Goal: Use online tool/utility: Utilize a website feature to perform a specific function

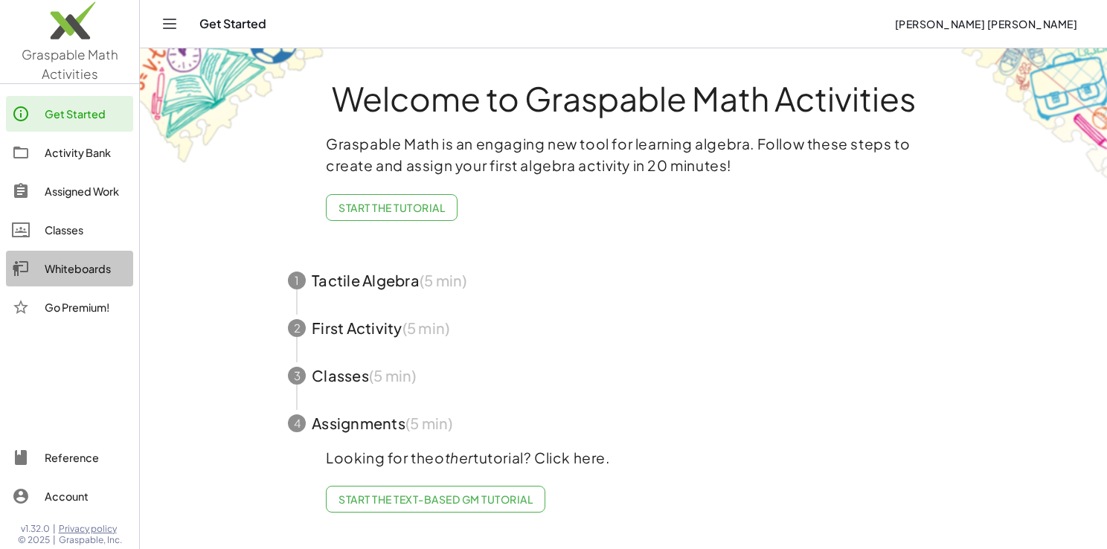
click at [80, 274] on div "Whiteboards" at bounding box center [86, 269] width 83 height 18
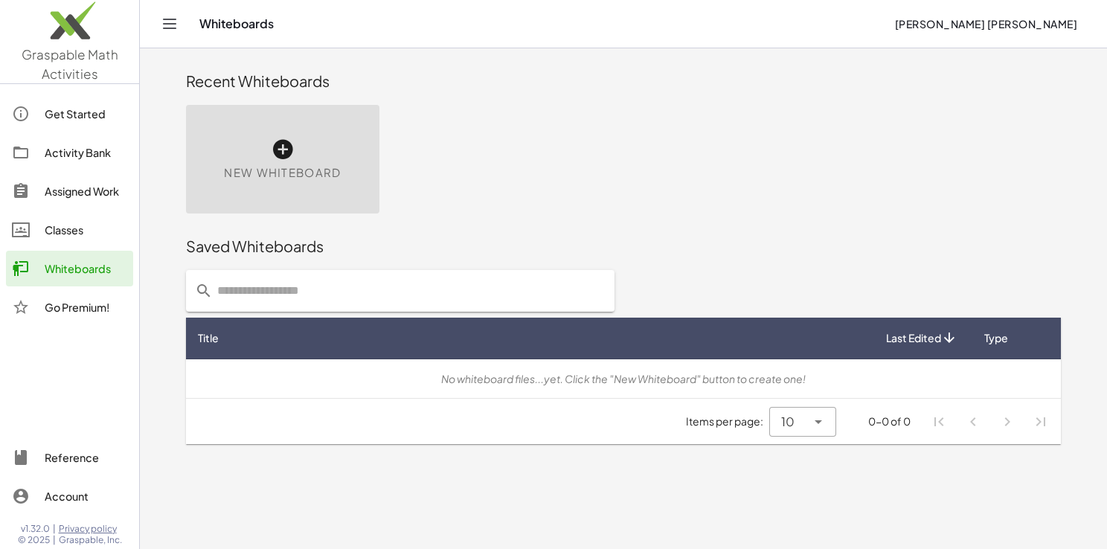
click at [283, 138] on div "New Whiteboard" at bounding box center [282, 159] width 193 height 109
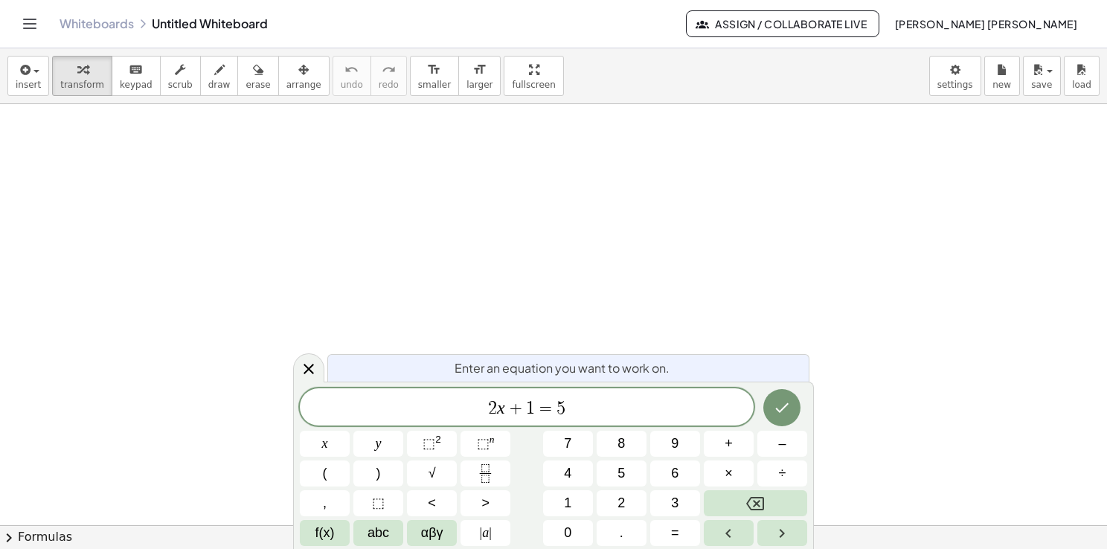
click at [311, 368] on icon at bounding box center [309, 369] width 18 height 18
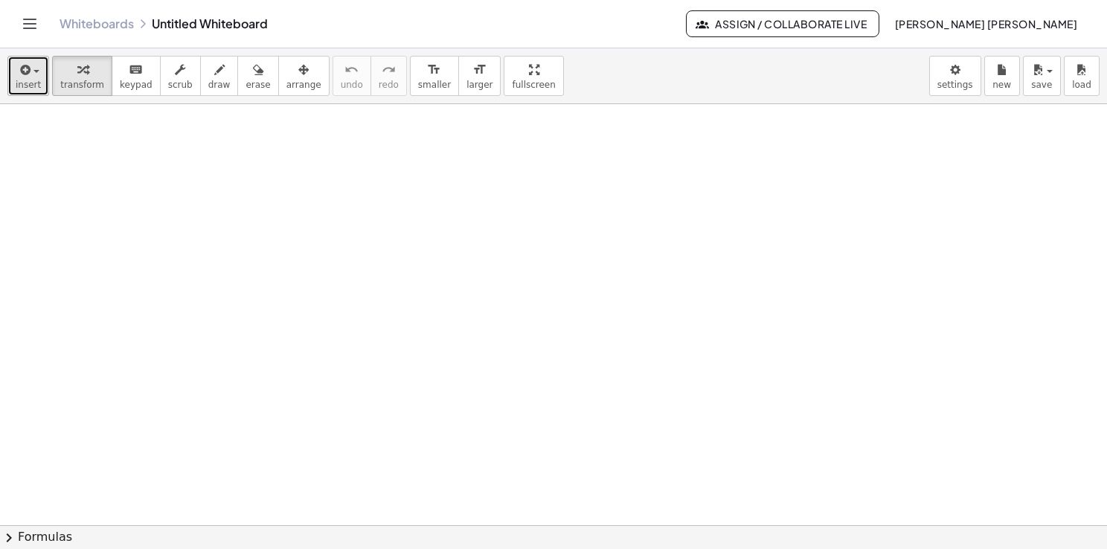
click at [33, 73] on span "button" at bounding box center [36, 71] width 6 height 3
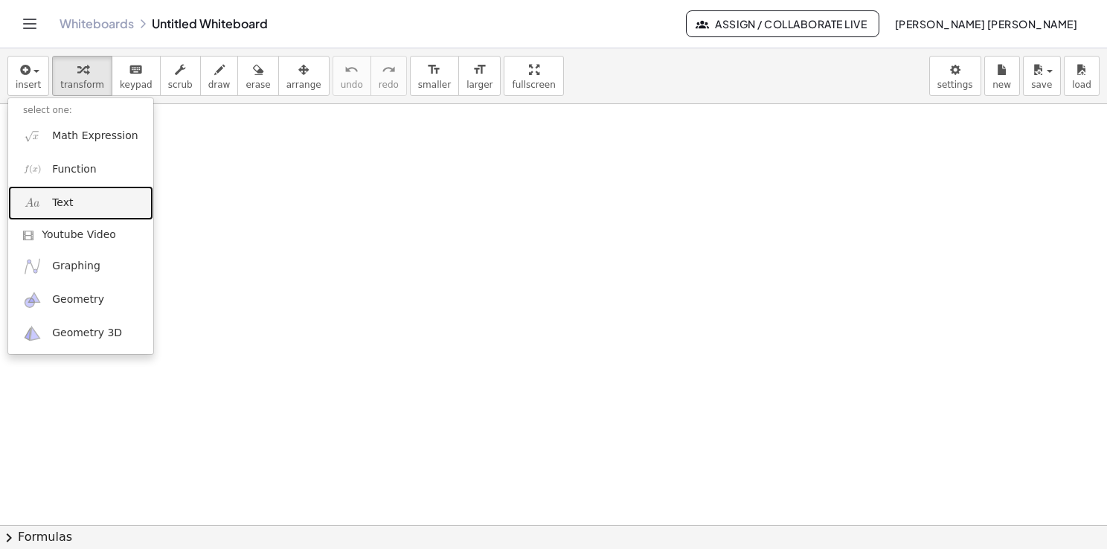
click at [57, 208] on span "Text" at bounding box center [62, 203] width 21 height 15
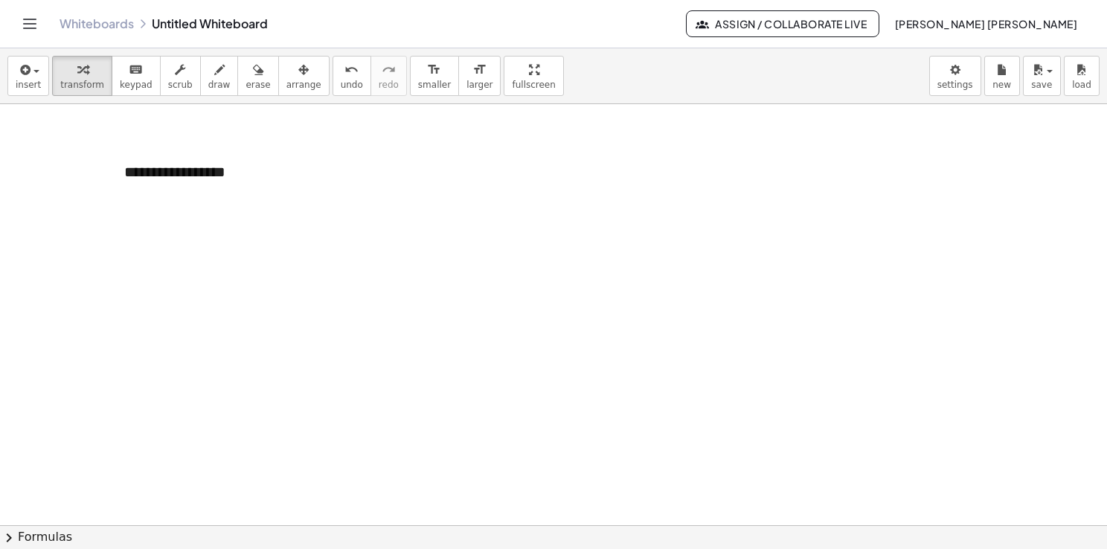
click at [152, 231] on div at bounding box center [553, 525] width 1107 height 843
click at [121, 190] on div at bounding box center [116, 172] width 15 height 51
click at [112, 188] on div at bounding box center [116, 170] width 15 height 51
drag, startPoint x: 112, startPoint y: 188, endPoint x: 51, endPoint y: 168, distance: 64.9
click at [51, 168] on div at bounding box center [52, 154] width 15 height 51
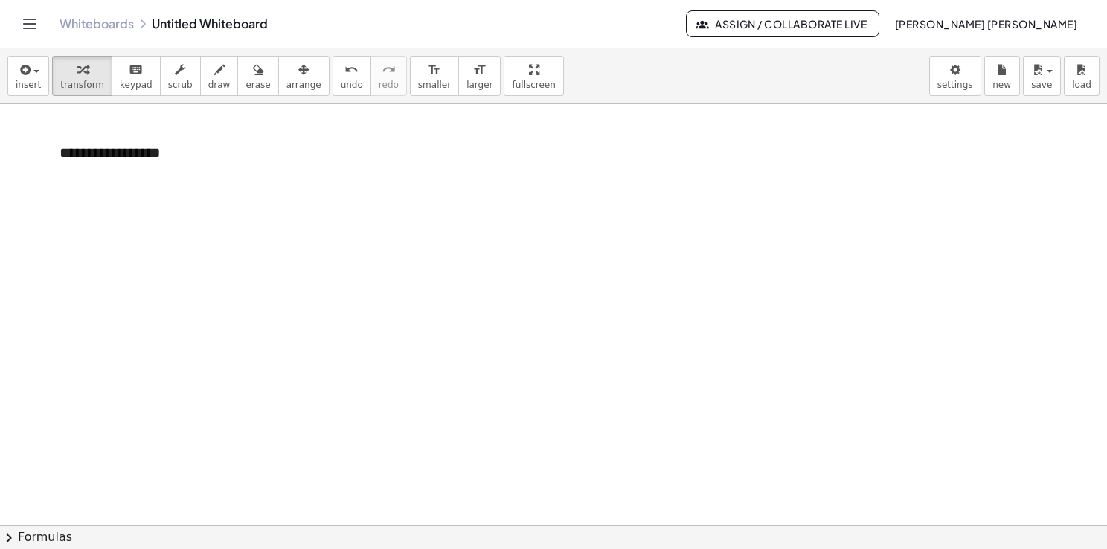
click at [174, 237] on div at bounding box center [553, 525] width 1107 height 843
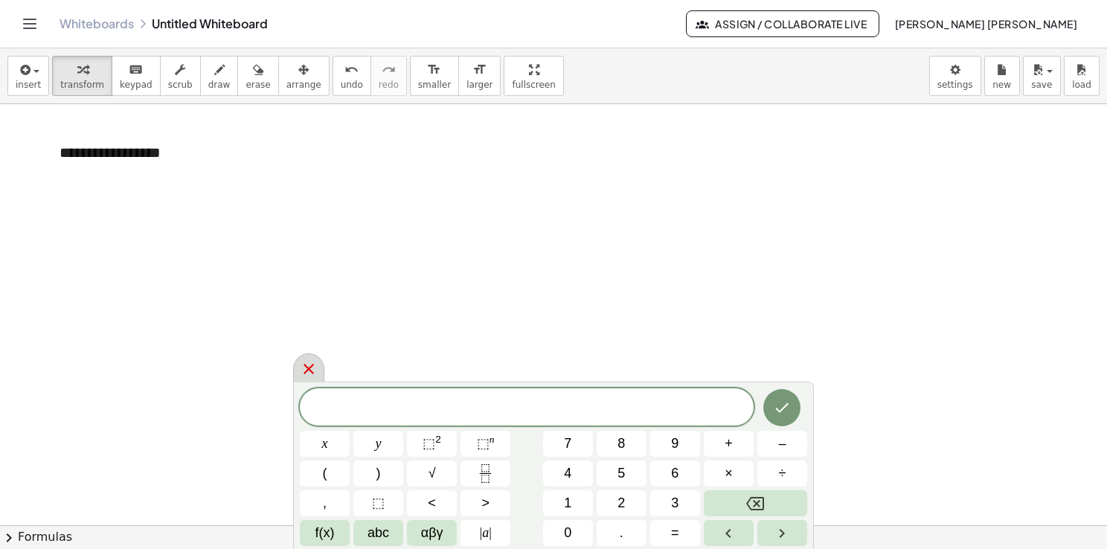
click at [302, 366] on icon at bounding box center [309, 369] width 18 height 18
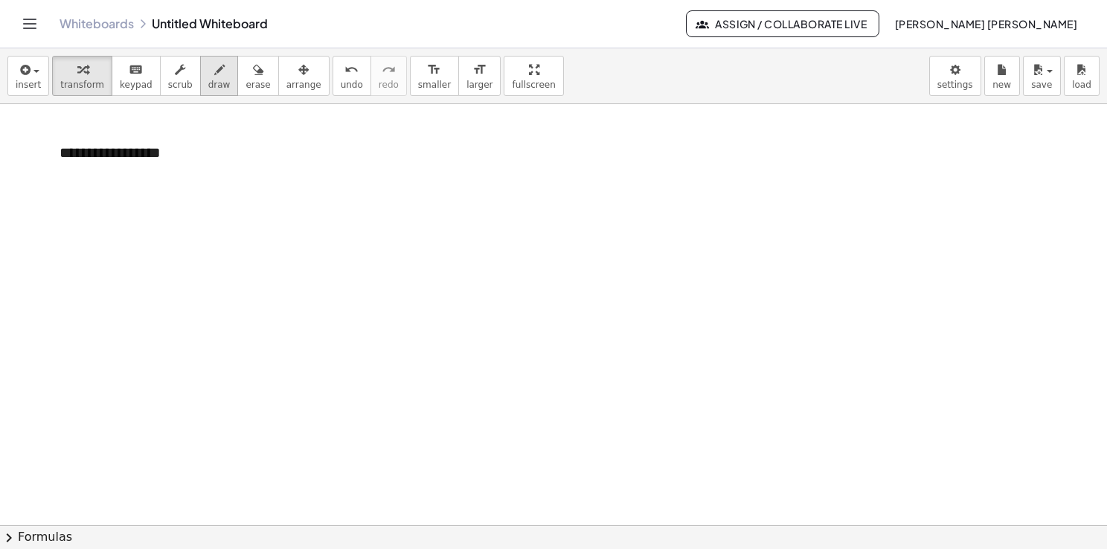
click at [208, 86] on span "draw" at bounding box center [219, 85] width 22 height 10
drag, startPoint x: 62, startPoint y: 175, endPoint x: 103, endPoint y: 173, distance: 40.9
click at [103, 173] on div at bounding box center [553, 525] width 1107 height 843
drag, startPoint x: 135, startPoint y: 169, endPoint x: 161, endPoint y: 169, distance: 26.0
click at [160, 169] on div at bounding box center [553, 525] width 1107 height 843
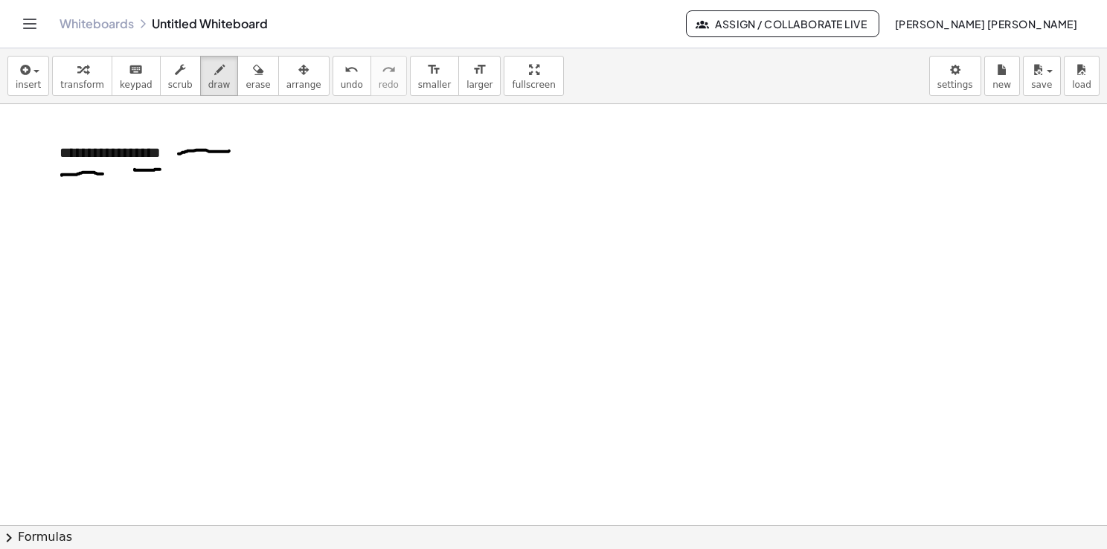
drag, startPoint x: 179, startPoint y: 153, endPoint x: 231, endPoint y: 150, distance: 52.2
click at [231, 150] on div at bounding box center [553, 525] width 1107 height 843
drag, startPoint x: 232, startPoint y: 144, endPoint x: 230, endPoint y: 157, distance: 12.8
click at [231, 156] on div at bounding box center [553, 525] width 1107 height 843
drag, startPoint x: 252, startPoint y: 135, endPoint x: 268, endPoint y: 148, distance: 20.1
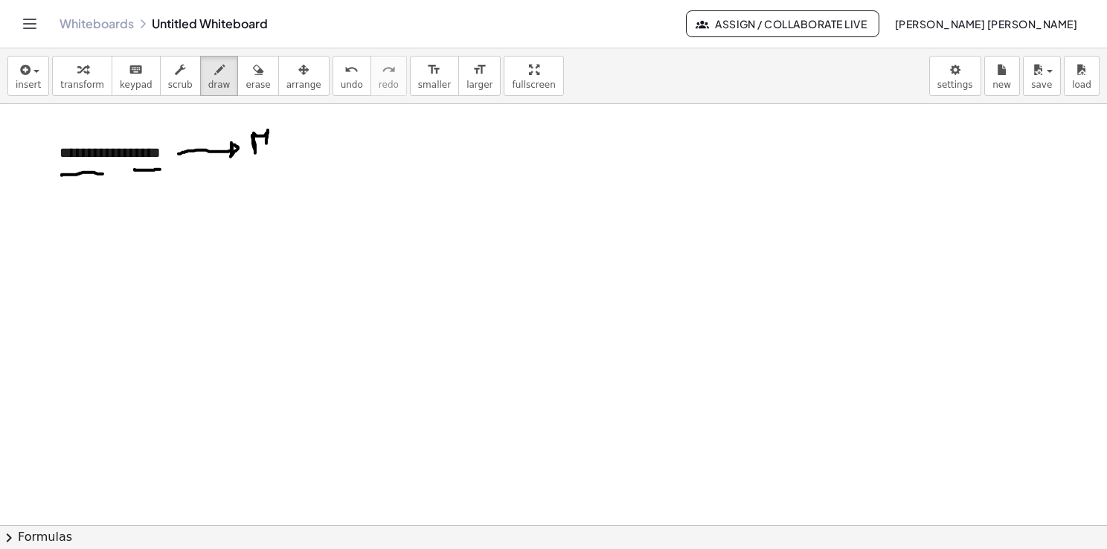
click at [266, 147] on div at bounding box center [553, 525] width 1107 height 843
drag, startPoint x: 291, startPoint y: 128, endPoint x: 290, endPoint y: 144, distance: 16.4
click at [290, 144] on div at bounding box center [553, 525] width 1107 height 843
click at [297, 133] on div at bounding box center [553, 525] width 1107 height 843
drag, startPoint x: 298, startPoint y: 126, endPoint x: 298, endPoint y: 142, distance: 15.6
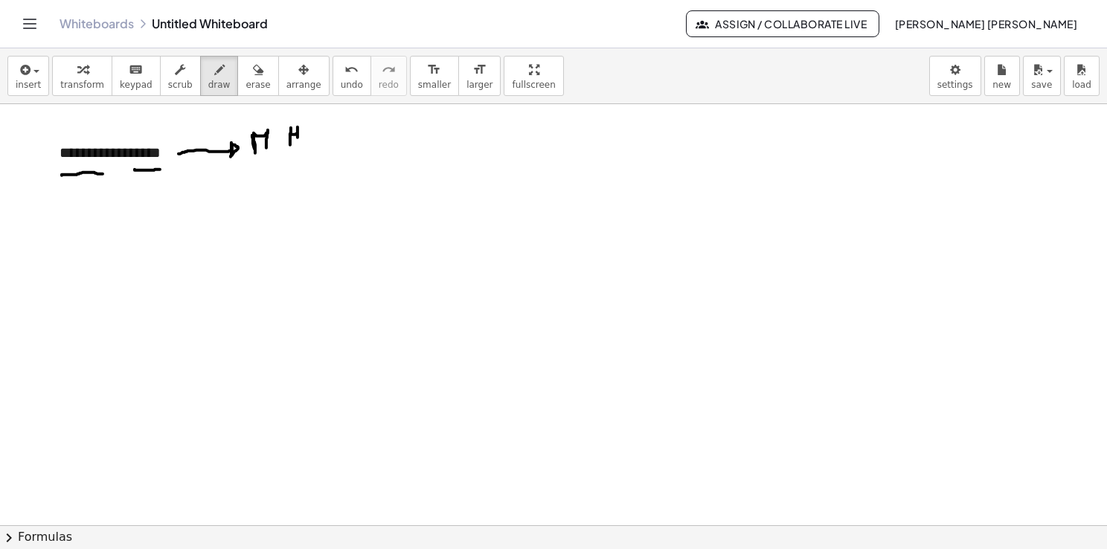
click at [298, 142] on div at bounding box center [553, 525] width 1107 height 843
drag, startPoint x: 313, startPoint y: 132, endPoint x: 327, endPoint y: 120, distance: 18.4
click at [327, 120] on div at bounding box center [553, 525] width 1107 height 843
drag, startPoint x: 333, startPoint y: 122, endPoint x: 346, endPoint y: 131, distance: 15.5
click at [346, 131] on div at bounding box center [553, 525] width 1107 height 843
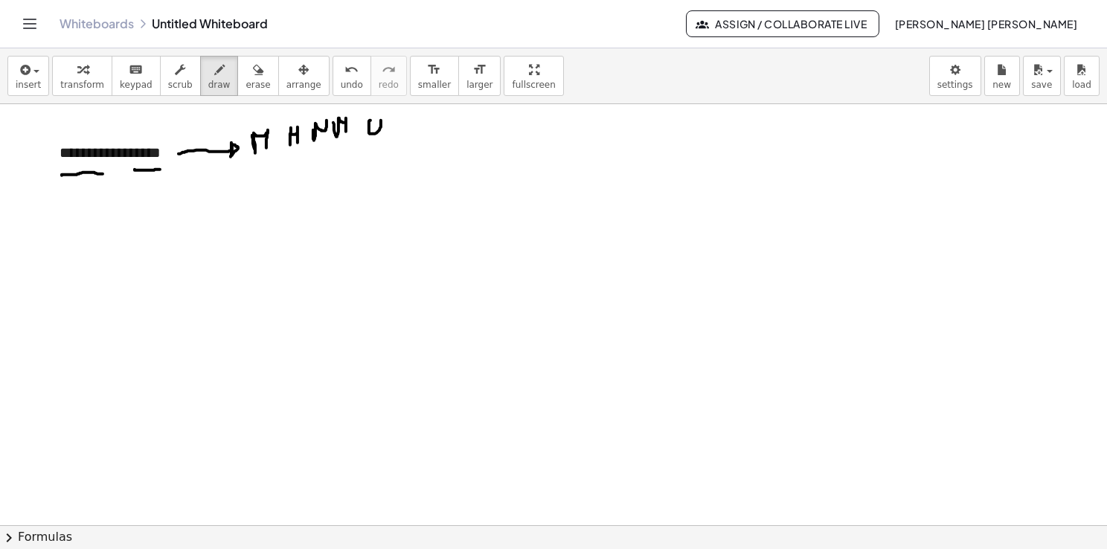
click at [373, 117] on div at bounding box center [553, 525] width 1107 height 843
drag, startPoint x: 259, startPoint y: 167, endPoint x: 272, endPoint y: 165, distance: 13.6
click at [272, 165] on div at bounding box center [553, 525] width 1107 height 843
drag, startPoint x: 283, startPoint y: 157, endPoint x: 386, endPoint y: 134, distance: 105.2
click at [386, 134] on div at bounding box center [553, 525] width 1107 height 843
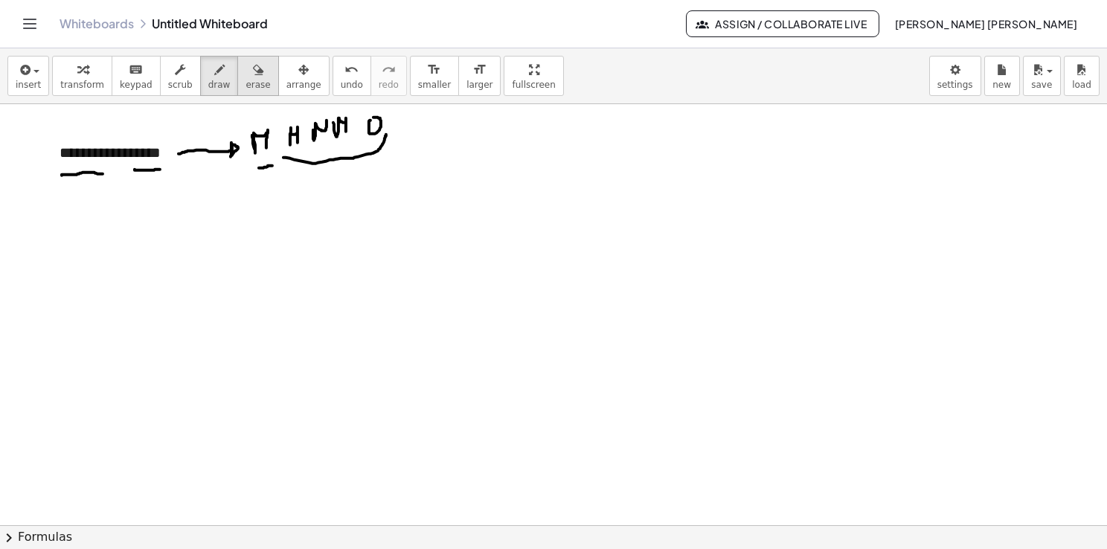
click at [245, 90] on span "erase" at bounding box center [257, 85] width 25 height 10
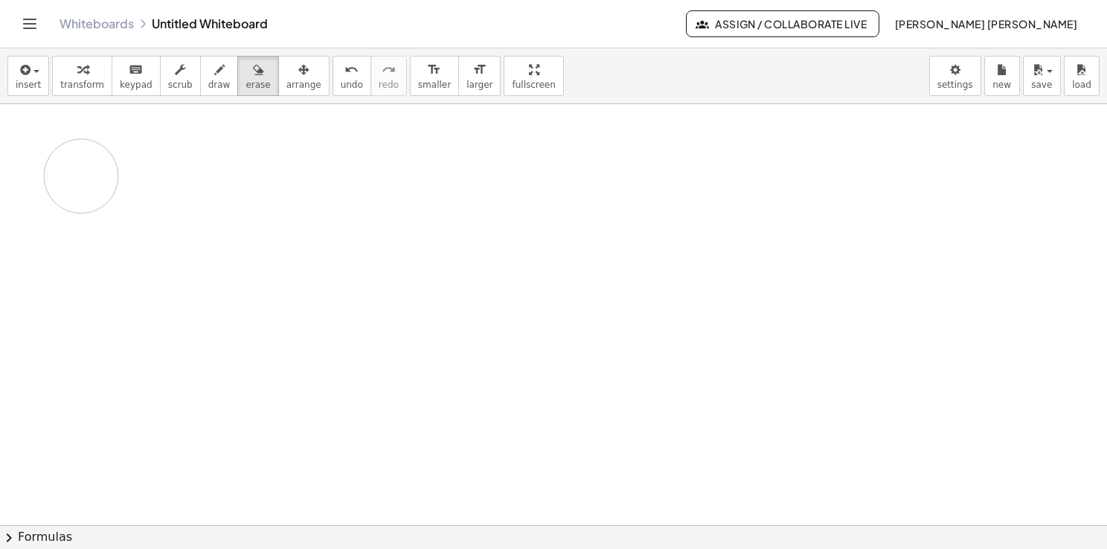
drag, startPoint x: 384, startPoint y: 129, endPoint x: 170, endPoint y: 238, distance: 240.2
click at [60, 121] on div at bounding box center [553, 525] width 1107 height 843
click at [286, 84] on span "arrange" at bounding box center [303, 85] width 35 height 10
click at [245, 86] on span "erase" at bounding box center [257, 85] width 25 height 10
click at [26, 95] on div "insert select one: Math Expression Function Text Youtube Video Graphing Geometr…" at bounding box center [553, 76] width 1107 height 56
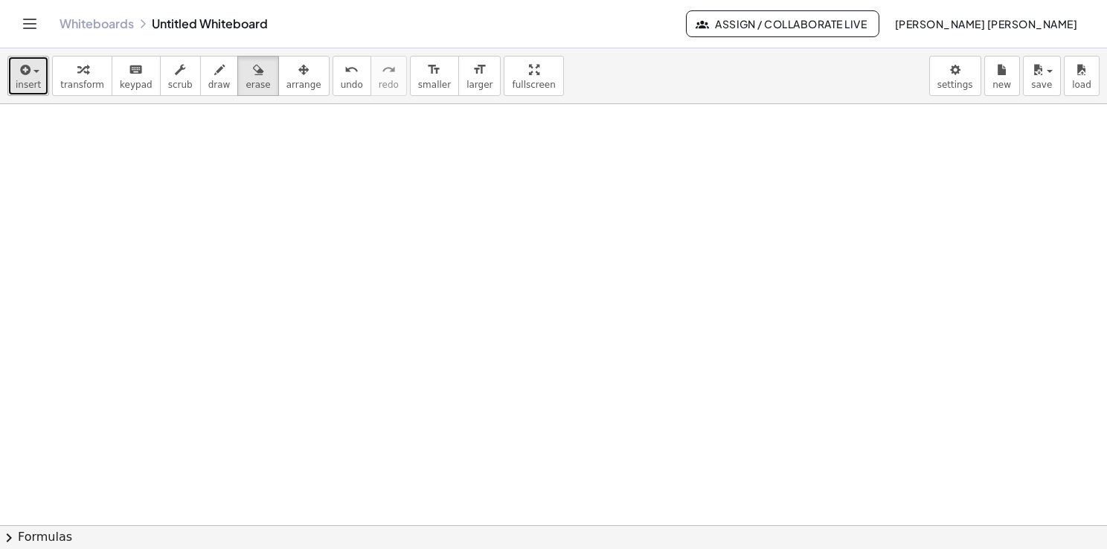
click at [30, 91] on button "insert" at bounding box center [28, 76] width 42 height 40
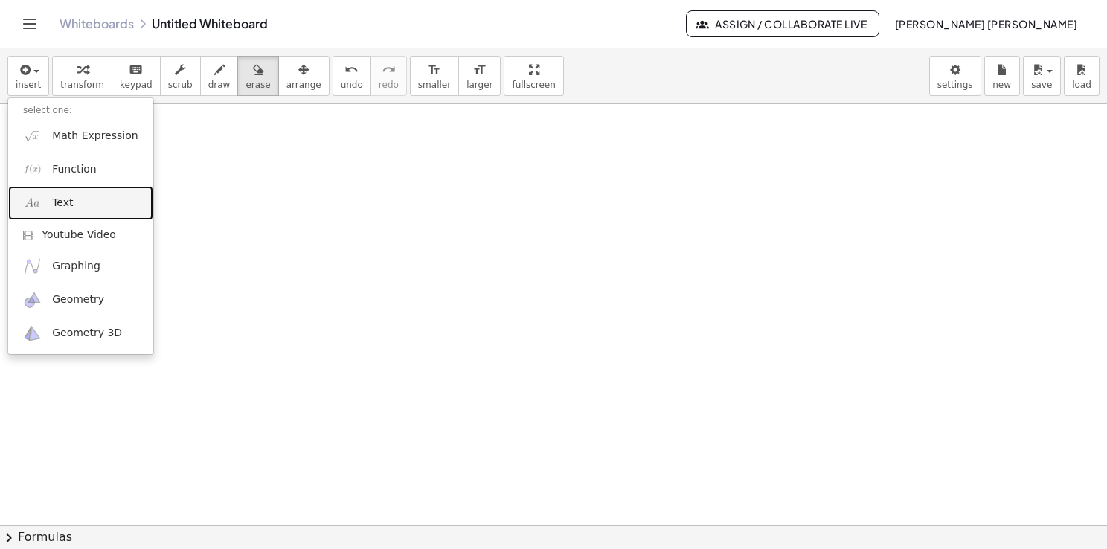
click at [64, 193] on link "Text" at bounding box center [80, 202] width 145 height 33
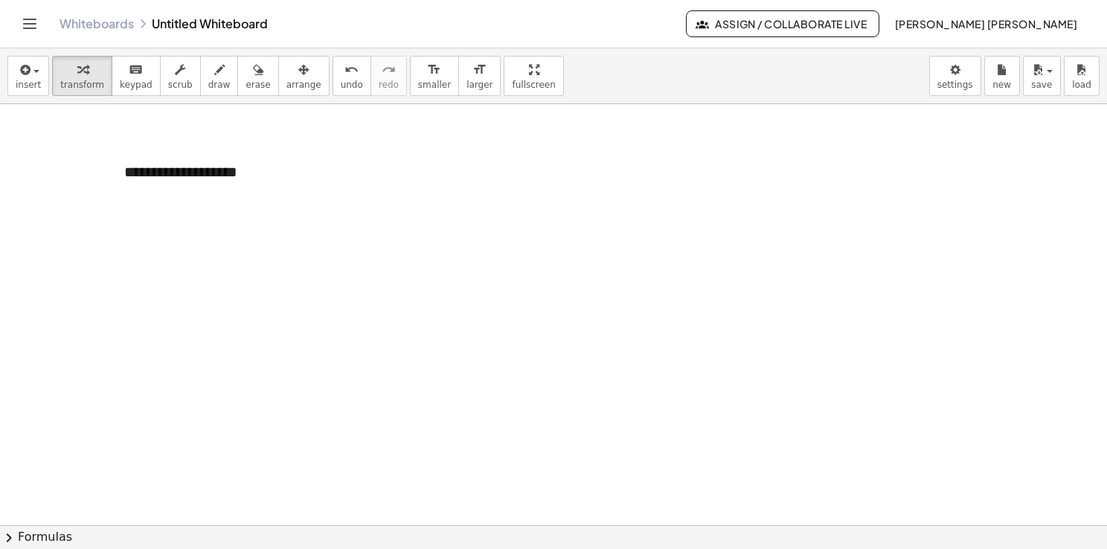
click at [321, 338] on div at bounding box center [553, 525] width 1107 height 843
click at [208, 86] on span "draw" at bounding box center [219, 85] width 22 height 10
drag, startPoint x: 303, startPoint y: 164, endPoint x: 318, endPoint y: 178, distance: 20.5
click at [318, 177] on div at bounding box center [553, 525] width 1107 height 843
drag, startPoint x: 353, startPoint y: 152, endPoint x: 355, endPoint y: 174, distance: 22.4
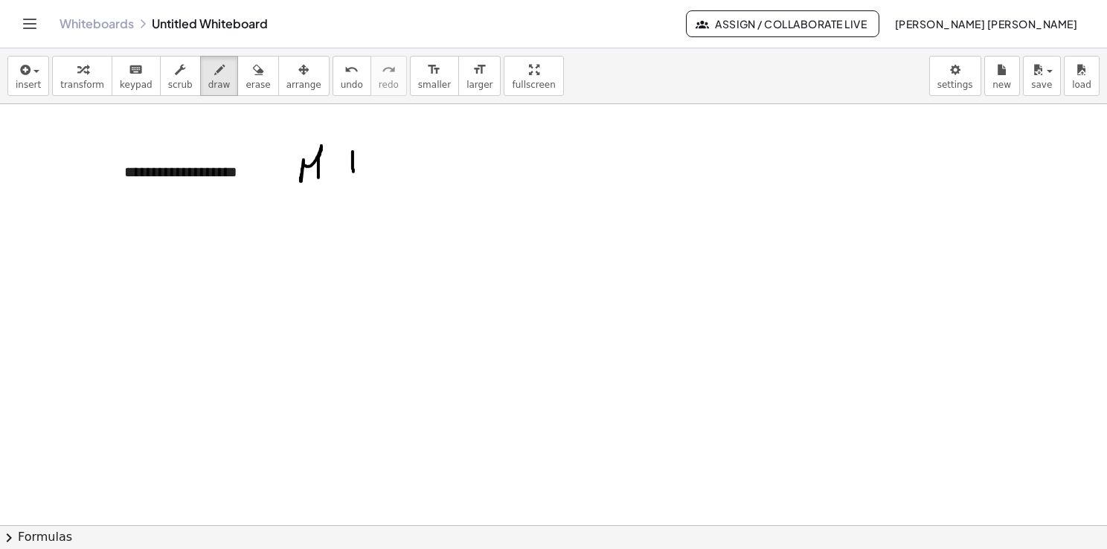
click at [354, 176] on div at bounding box center [553, 525] width 1107 height 843
drag, startPoint x: 356, startPoint y: 168, endPoint x: 363, endPoint y: 165, distance: 8.0
click at [363, 165] on div at bounding box center [553, 525] width 1107 height 843
drag, startPoint x: 366, startPoint y: 155, endPoint x: 367, endPoint y: 176, distance: 20.8
click at [367, 176] on div at bounding box center [553, 525] width 1107 height 843
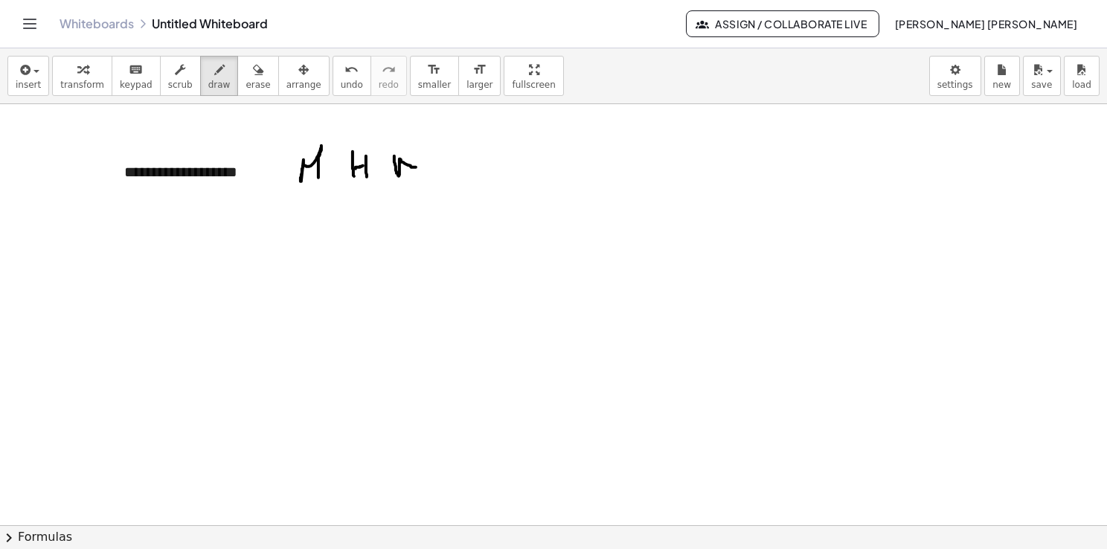
drag, startPoint x: 394, startPoint y: 155, endPoint x: 417, endPoint y: 150, distance: 23.1
click at [417, 150] on div at bounding box center [553, 525] width 1107 height 843
drag, startPoint x: 431, startPoint y: 153, endPoint x: 450, endPoint y: 170, distance: 24.8
click at [450, 167] on div at bounding box center [553, 525] width 1107 height 843
click at [492, 141] on div at bounding box center [553, 525] width 1107 height 843
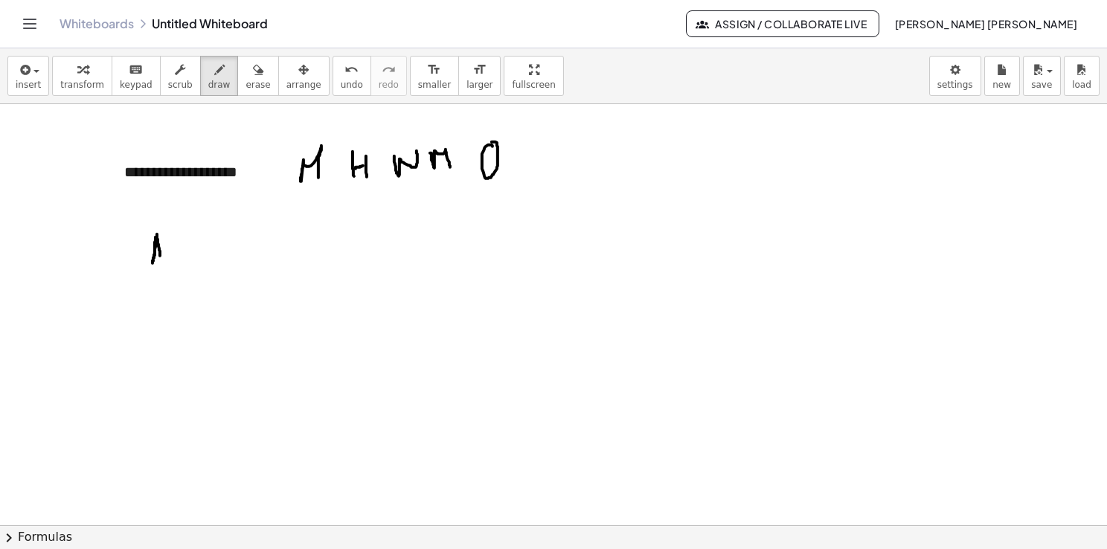
drag, startPoint x: 157, startPoint y: 234, endPoint x: 162, endPoint y: 261, distance: 28.0
click at [162, 261] on div at bounding box center [553, 525] width 1107 height 843
drag, startPoint x: 155, startPoint y: 256, endPoint x: 164, endPoint y: 252, distance: 9.0
click at [162, 254] on div at bounding box center [553, 525] width 1107 height 843
drag, startPoint x: 176, startPoint y: 234, endPoint x: 191, endPoint y: 260, distance: 30.4
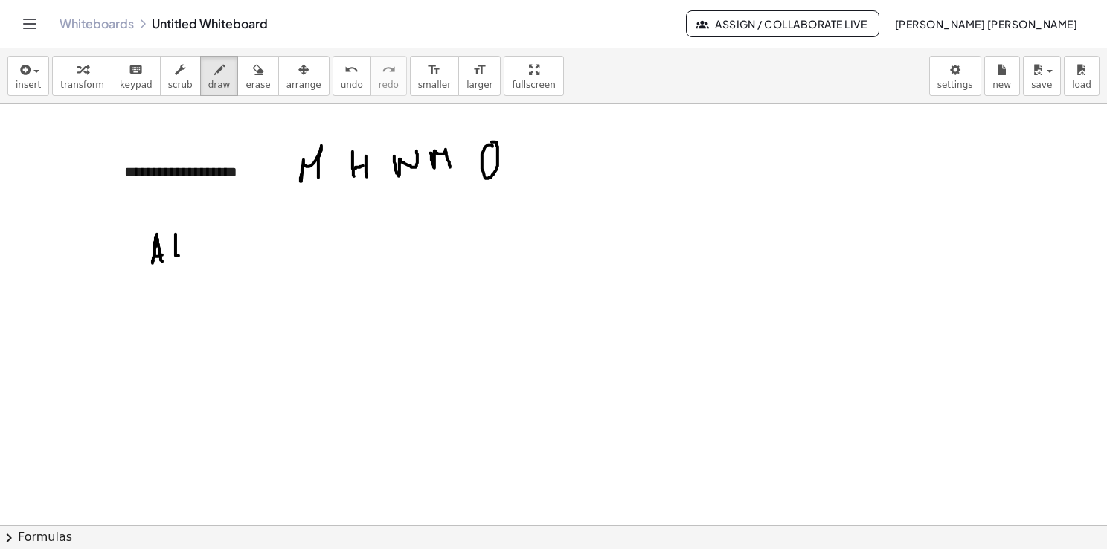
click at [179, 256] on div at bounding box center [553, 525] width 1107 height 843
drag, startPoint x: 203, startPoint y: 234, endPoint x: 204, endPoint y: 257, distance: 23.8
click at [203, 257] on div at bounding box center [553, 525] width 1107 height 843
click at [213, 249] on div at bounding box center [553, 525] width 1107 height 843
drag, startPoint x: 216, startPoint y: 234, endPoint x: 217, endPoint y: 262, distance: 27.5
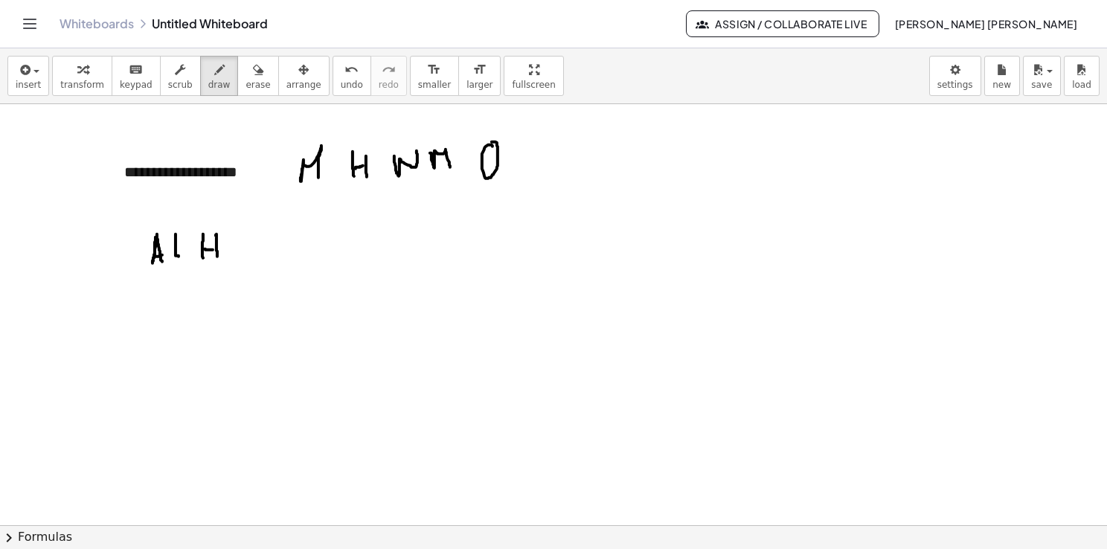
click at [217, 261] on div at bounding box center [553, 525] width 1107 height 843
drag, startPoint x: 257, startPoint y: 232, endPoint x: 252, endPoint y: 257, distance: 25.1
click at [252, 257] on div at bounding box center [553, 525] width 1107 height 843
click at [300, 237] on div at bounding box center [553, 525] width 1107 height 843
drag, startPoint x: 250, startPoint y: 208, endPoint x: 261, endPoint y: 208, distance: 11.2
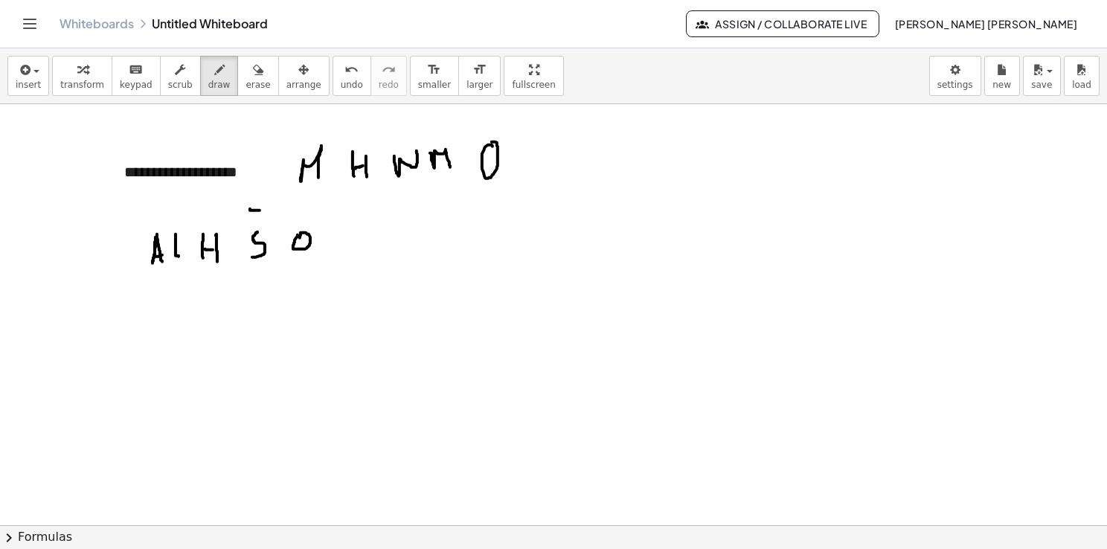
click at [260, 210] on div at bounding box center [553, 525] width 1107 height 843
drag, startPoint x: 255, startPoint y: 202, endPoint x: 253, endPoint y: 214, distance: 12.8
click at [253, 214] on div at bounding box center [553, 525] width 1107 height 843
click at [268, 207] on div at bounding box center [553, 525] width 1107 height 843
drag, startPoint x: 229, startPoint y: 257, endPoint x: 241, endPoint y: 268, distance: 15.8
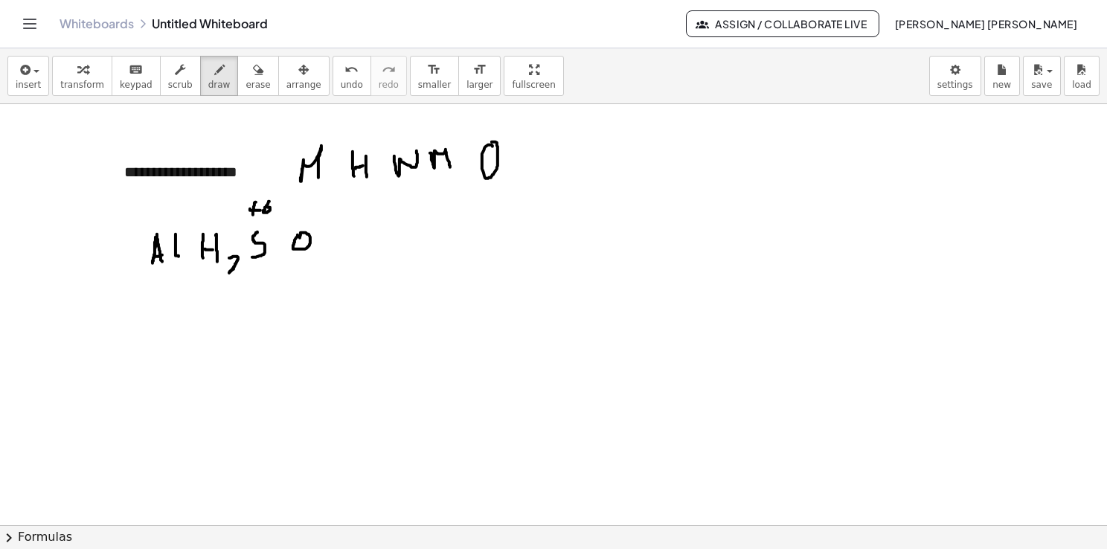
click at [241, 268] on div at bounding box center [553, 525] width 1107 height 843
drag, startPoint x: 319, startPoint y: 245, endPoint x: 324, endPoint y: 255, distance: 11.0
click at [324, 256] on div at bounding box center [553, 525] width 1107 height 843
drag, startPoint x: 328, startPoint y: 242, endPoint x: 326, endPoint y: 275, distance: 33.5
click at [325, 275] on div at bounding box center [553, 525] width 1107 height 843
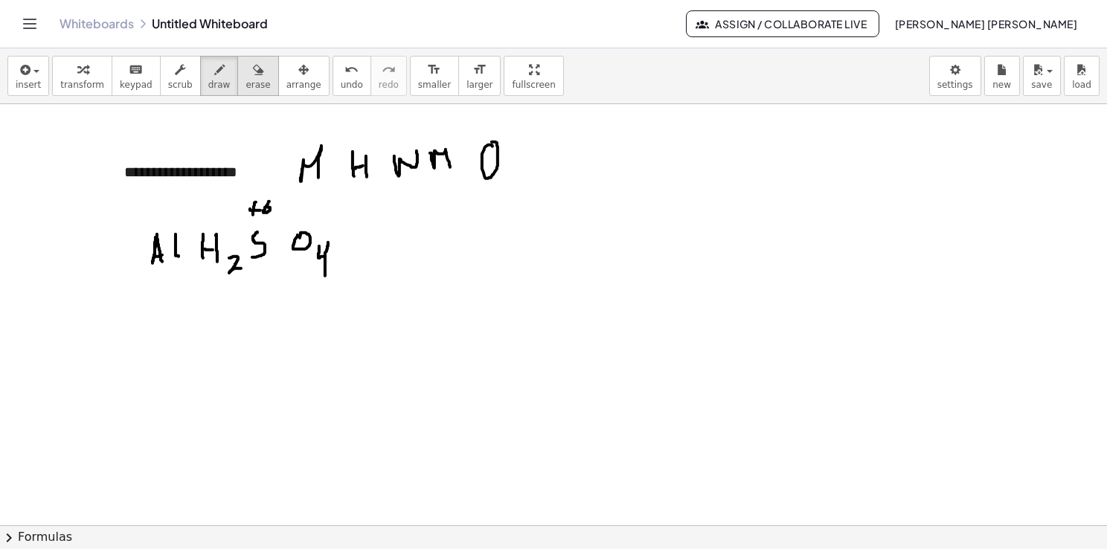
click at [245, 86] on span "erase" at bounding box center [257, 85] width 25 height 10
click at [260, 195] on div at bounding box center [553, 525] width 1107 height 843
click at [202, 90] on button "draw" at bounding box center [219, 76] width 39 height 40
drag, startPoint x: 144, startPoint y: 199, endPoint x: 154, endPoint y: 200, distance: 10.4
click at [154, 200] on div at bounding box center [553, 525] width 1107 height 843
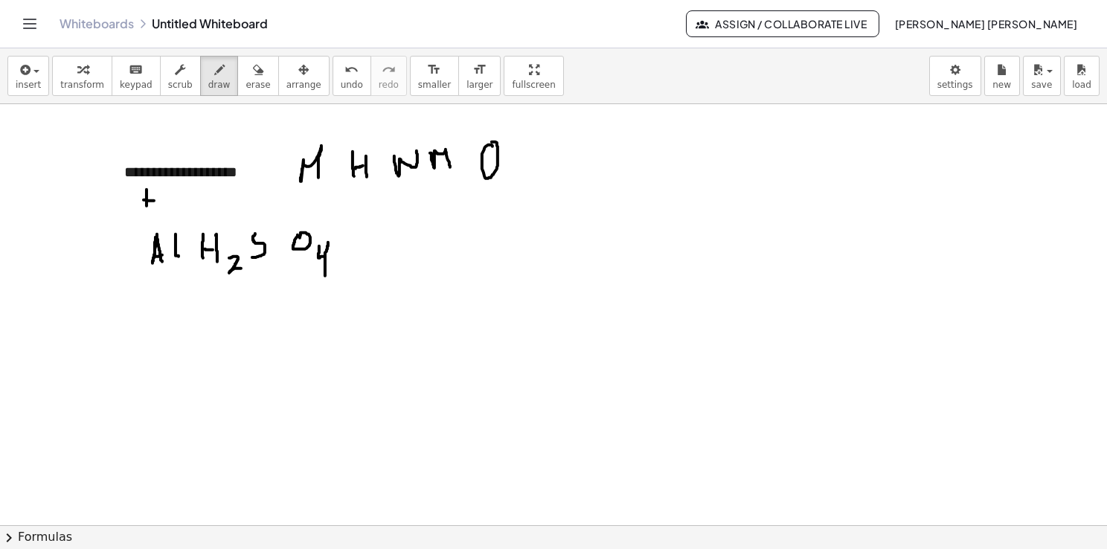
drag, startPoint x: 147, startPoint y: 189, endPoint x: 147, endPoint y: 206, distance: 17.1
click at [147, 206] on div at bounding box center [553, 525] width 1107 height 843
drag, startPoint x: 163, startPoint y: 192, endPoint x: 160, endPoint y: 210, distance: 18.8
click at [161, 211] on div at bounding box center [553, 525] width 1107 height 843
drag, startPoint x: 237, startPoint y: 201, endPoint x: 247, endPoint y: 201, distance: 9.7
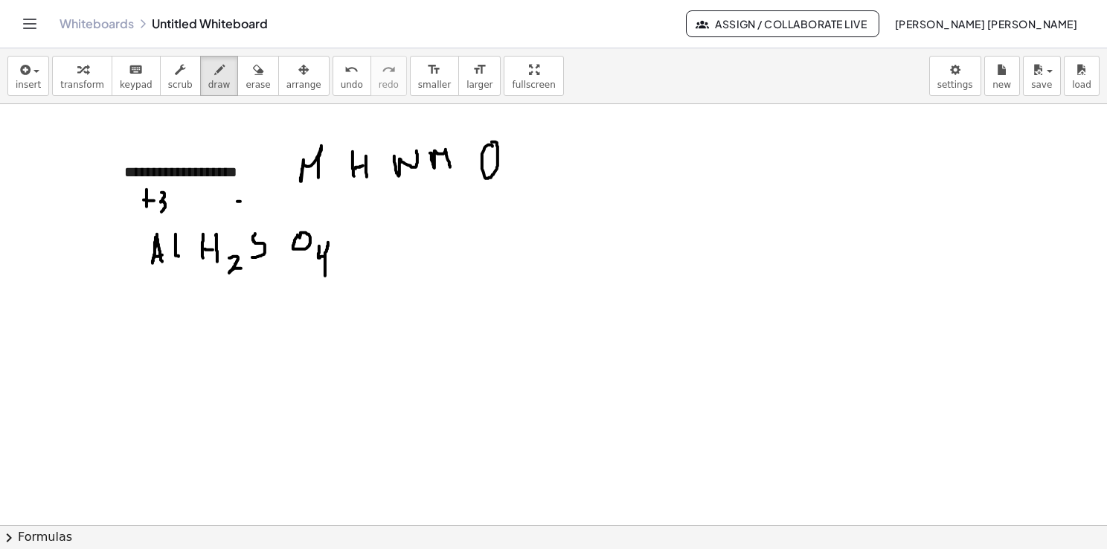
click at [247, 201] on div at bounding box center [553, 525] width 1107 height 843
drag, startPoint x: 254, startPoint y: 197, endPoint x: 267, endPoint y: 210, distance: 17.9
click at [266, 210] on div at bounding box center [553, 525] width 1107 height 843
drag, startPoint x: 253, startPoint y: 183, endPoint x: 181, endPoint y: 251, distance: 98.9
click at [181, 251] on div at bounding box center [553, 525] width 1107 height 843
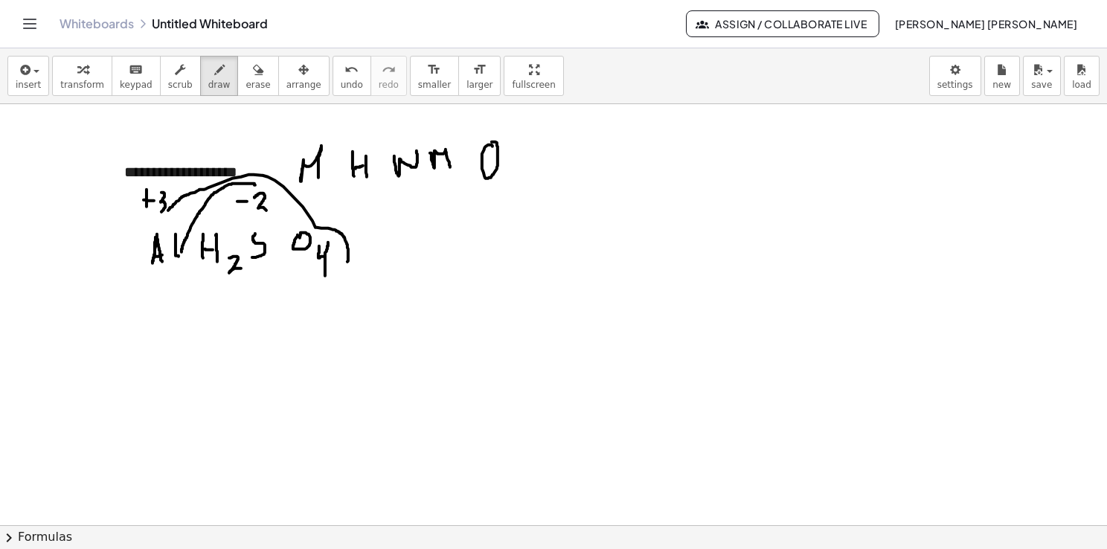
drag, startPoint x: 168, startPoint y: 210, endPoint x: 347, endPoint y: 263, distance: 186.4
click at [347, 263] on div at bounding box center [553, 525] width 1107 height 843
drag, startPoint x: 342, startPoint y: 263, endPoint x: 354, endPoint y: 259, distance: 12.7
click at [354, 259] on div at bounding box center [553, 525] width 1107 height 843
drag, startPoint x: 337, startPoint y: 263, endPoint x: 353, endPoint y: 260, distance: 16.6
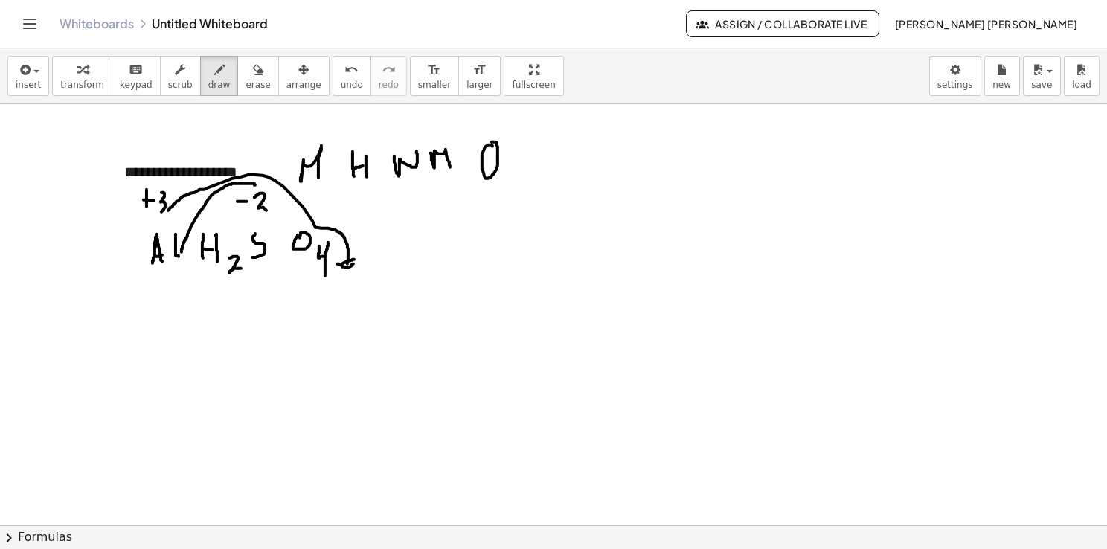
click at [354, 259] on div at bounding box center [553, 525] width 1107 height 843
drag, startPoint x: 160, startPoint y: 321, endPoint x: 167, endPoint y: 347, distance: 26.9
click at [167, 347] on div at bounding box center [553, 525] width 1107 height 843
drag, startPoint x: 158, startPoint y: 340, endPoint x: 170, endPoint y: 338, distance: 12.1
click at [170, 338] on div at bounding box center [553, 525] width 1107 height 843
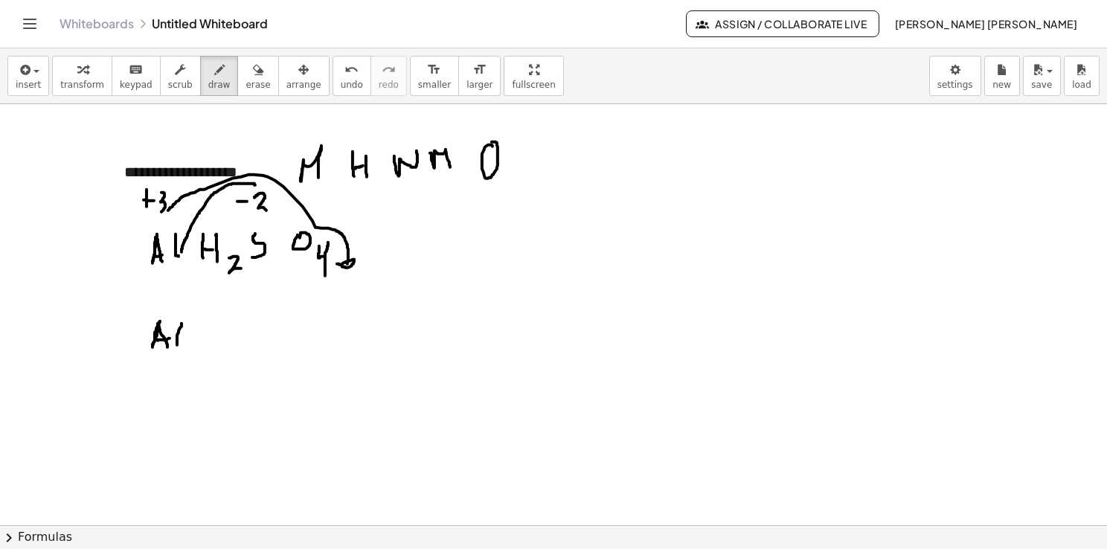
drag, startPoint x: 181, startPoint y: 325, endPoint x: 177, endPoint y: 347, distance: 22.0
click at [177, 347] on div at bounding box center [553, 525] width 1107 height 843
drag, startPoint x: 187, startPoint y: 344, endPoint x: 196, endPoint y: 355, distance: 14.3
click at [195, 355] on div at bounding box center [553, 525] width 1107 height 843
drag, startPoint x: 218, startPoint y: 324, endPoint x: 215, endPoint y: 344, distance: 20.3
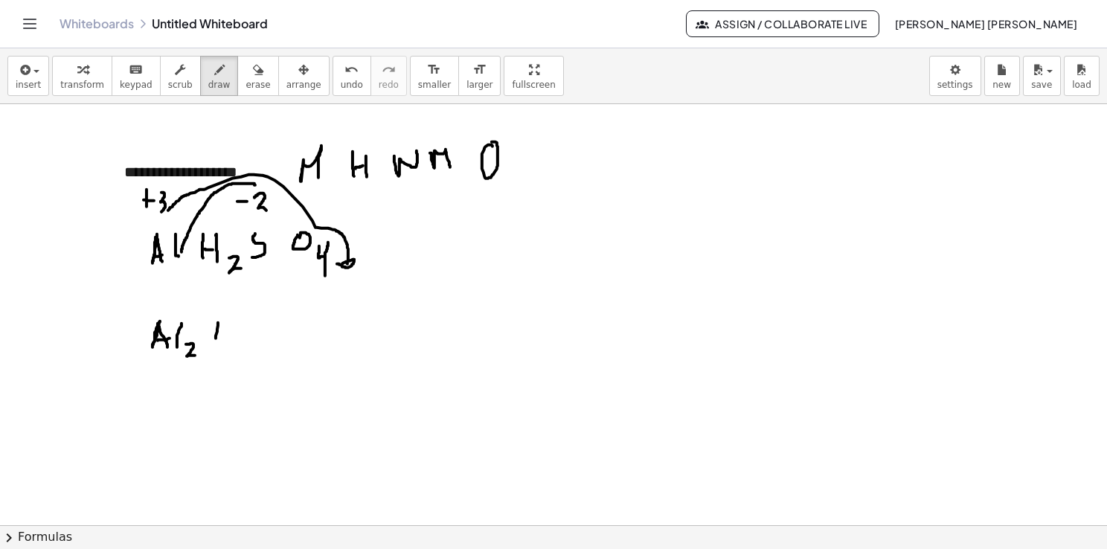
click at [215, 344] on div at bounding box center [553, 525] width 1107 height 843
click at [227, 332] on div at bounding box center [553, 525] width 1107 height 843
drag, startPoint x: 232, startPoint y: 321, endPoint x: 229, endPoint y: 346, distance: 24.7
click at [229, 345] on div at bounding box center [553, 525] width 1107 height 843
drag, startPoint x: 244, startPoint y: 338, endPoint x: 249, endPoint y: 349, distance: 11.6
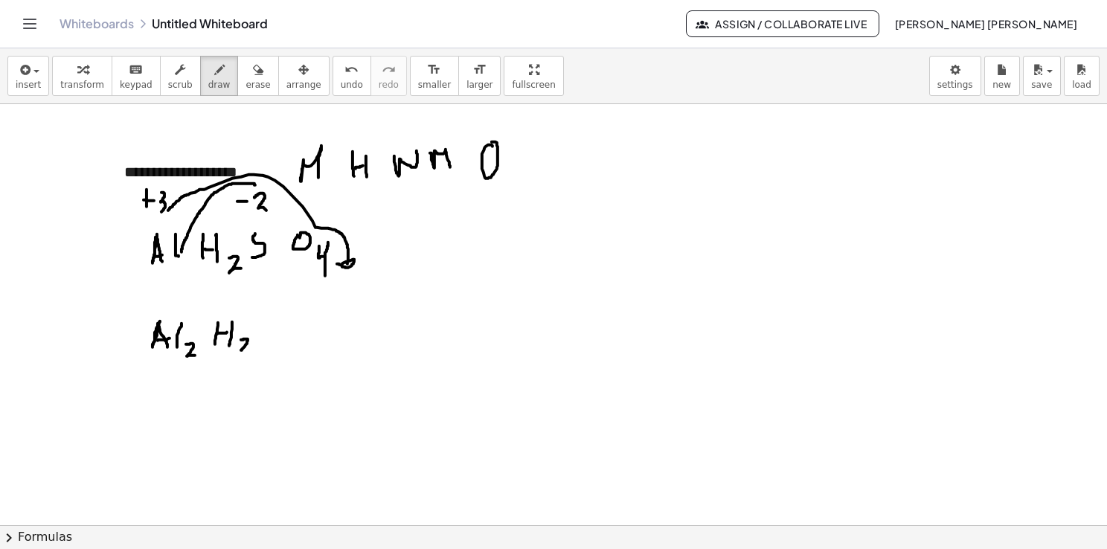
click at [249, 349] on div at bounding box center [553, 525] width 1107 height 843
drag, startPoint x: 280, startPoint y: 323, endPoint x: 277, endPoint y: 341, distance: 18.1
click at [274, 342] on div at bounding box center [553, 525] width 1107 height 843
click at [312, 310] on div at bounding box center [553, 525] width 1107 height 843
drag, startPoint x: 335, startPoint y: 330, endPoint x: 344, endPoint y: 338, distance: 11.6
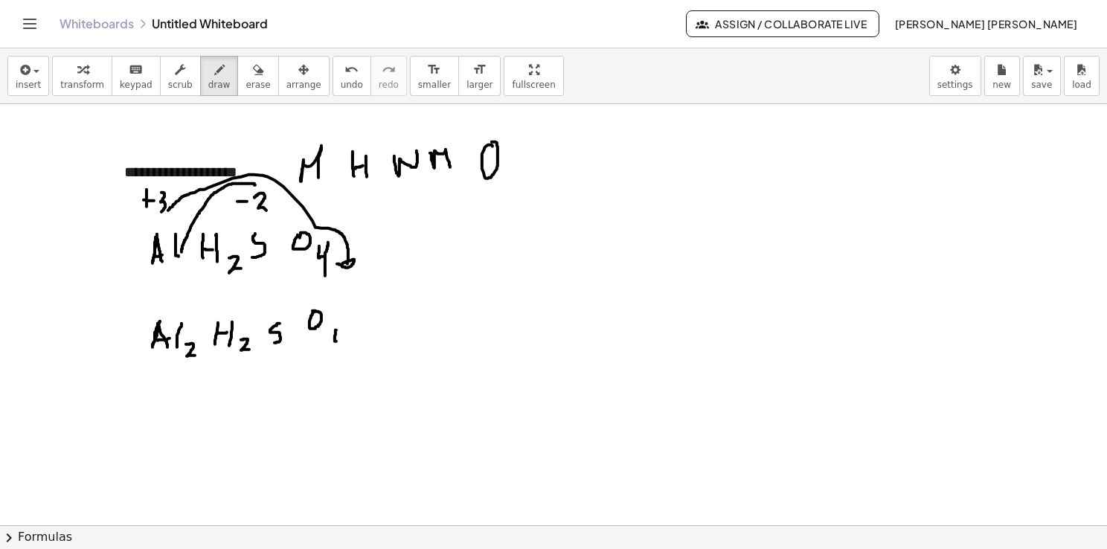
click at [340, 341] on div at bounding box center [553, 525] width 1107 height 843
drag, startPoint x: 345, startPoint y: 335, endPoint x: 335, endPoint y: 364, distance: 30.8
click at [335, 364] on div at bounding box center [553, 525] width 1107 height 843
drag, startPoint x: 221, startPoint y: 306, endPoint x: 212, endPoint y: 352, distance: 46.2
click at [211, 352] on div at bounding box center [553, 525] width 1107 height 843
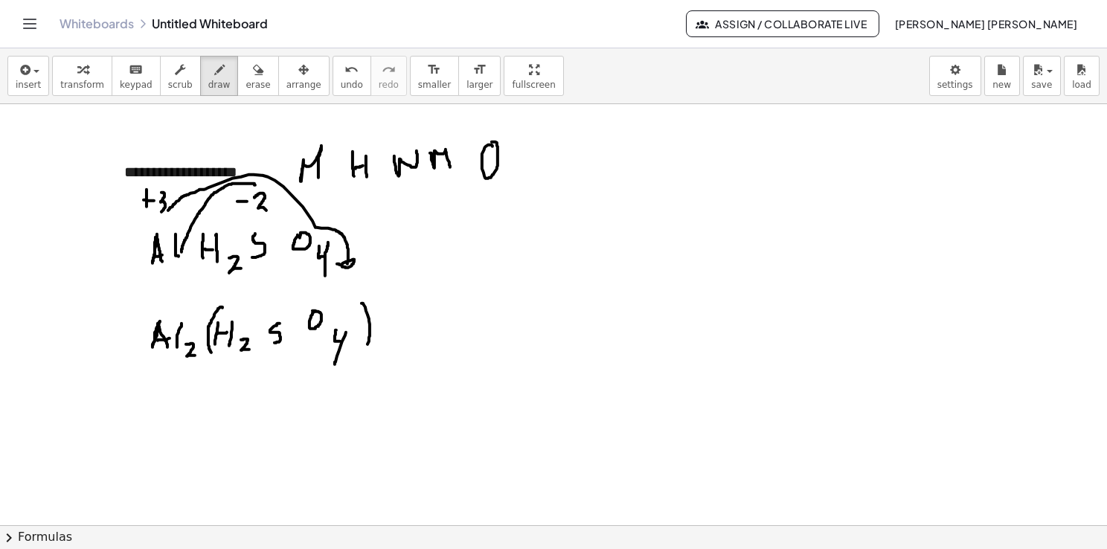
drag, startPoint x: 362, startPoint y: 303, endPoint x: 363, endPoint y: 353, distance: 50.6
click at [363, 353] on div at bounding box center [553, 525] width 1107 height 843
drag, startPoint x: 388, startPoint y: 346, endPoint x: 367, endPoint y: 384, distance: 43.3
click at [369, 387] on div at bounding box center [553, 525] width 1107 height 843
drag, startPoint x: 145, startPoint y: 219, endPoint x: 138, endPoint y: 225, distance: 9.5
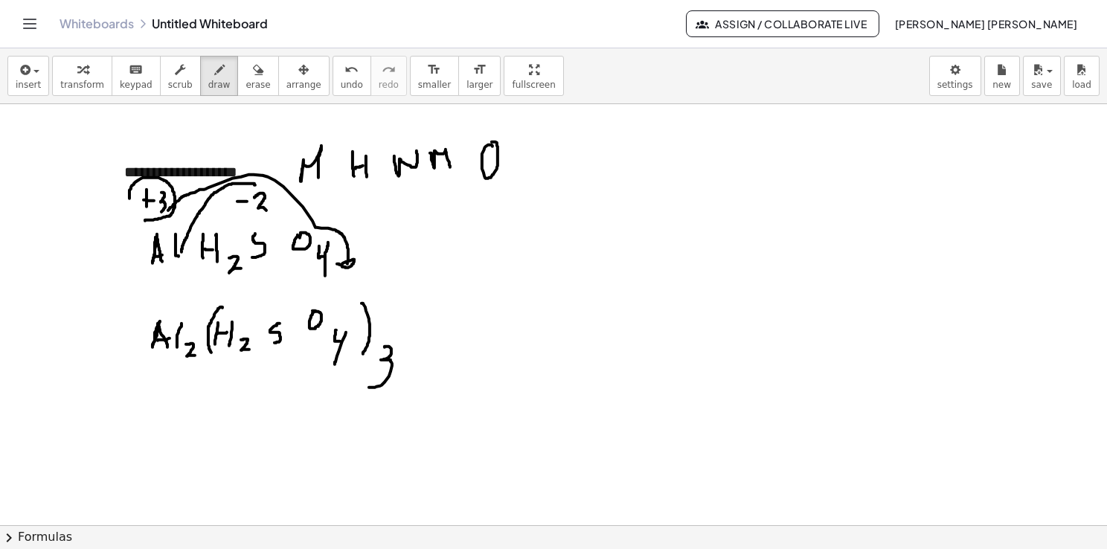
click at [135, 223] on div at bounding box center [553, 525] width 1107 height 843
click at [9, 89] on button "insert" at bounding box center [28, 76] width 42 height 40
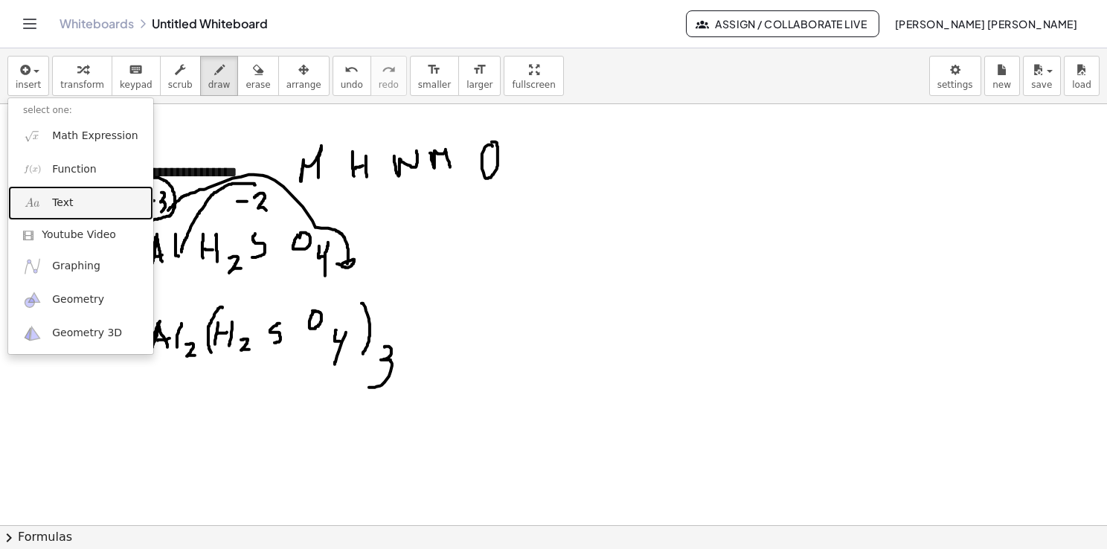
click at [86, 198] on link "Text" at bounding box center [80, 202] width 145 height 33
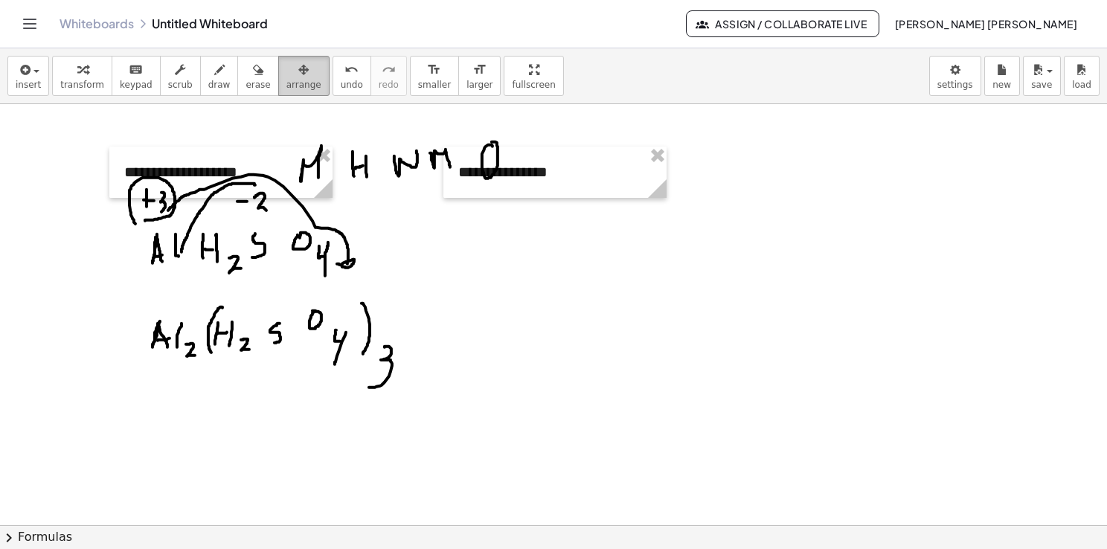
click at [297, 84] on button "arrange" at bounding box center [303, 76] width 51 height 40
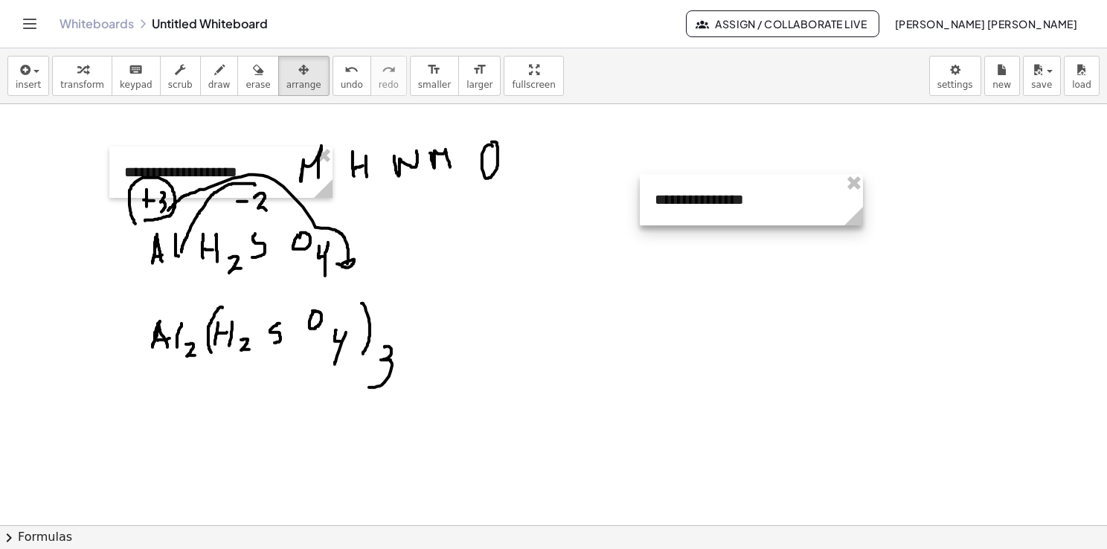
drag, startPoint x: 592, startPoint y: 169, endPoint x: 782, endPoint y: 145, distance: 191.9
click at [791, 174] on div at bounding box center [751, 199] width 223 height 51
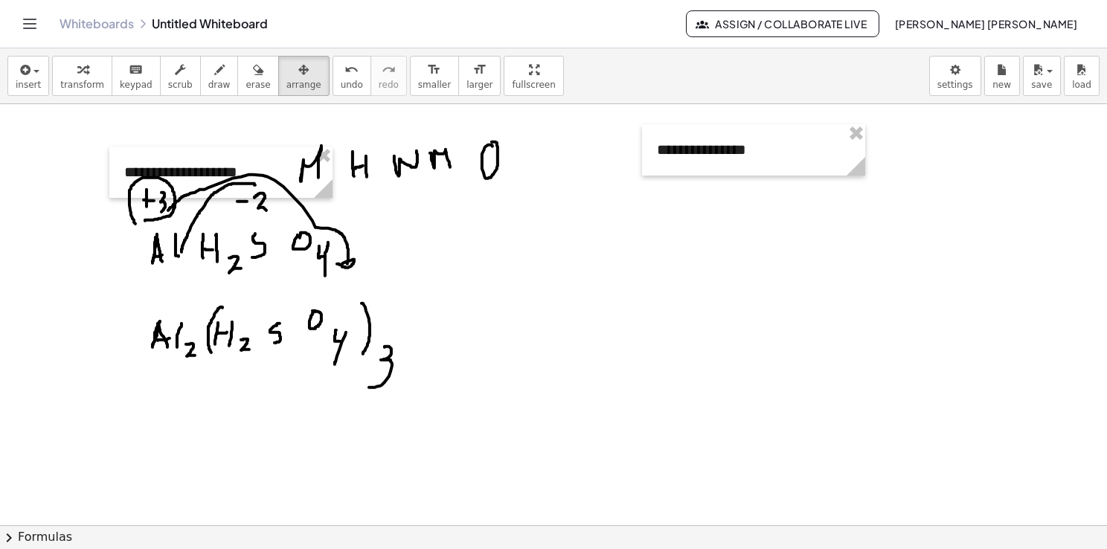
click at [530, 234] on div at bounding box center [553, 525] width 1107 height 843
click at [26, 86] on span "insert" at bounding box center [28, 85] width 25 height 10
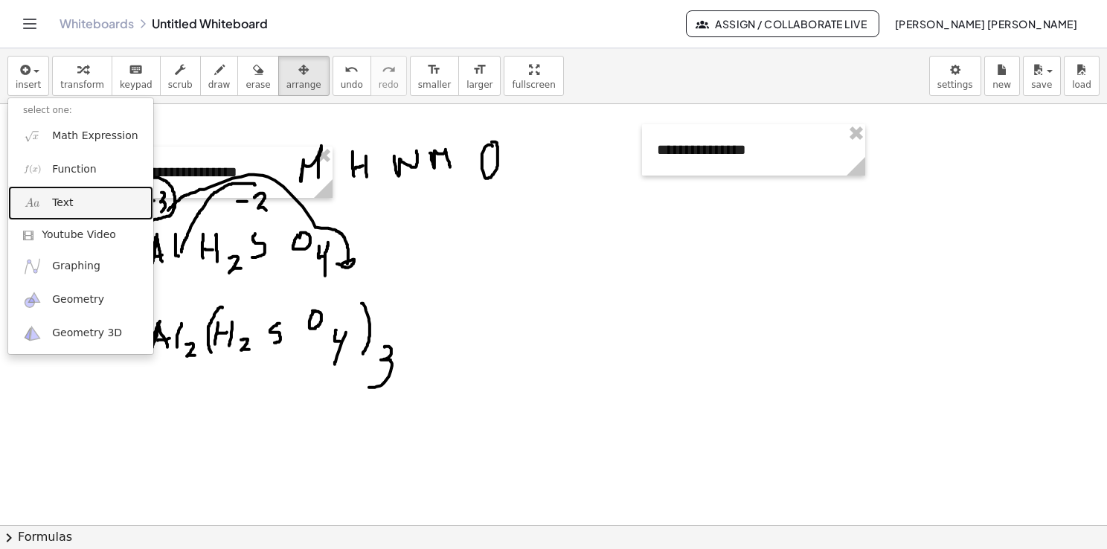
click at [54, 199] on span "Text" at bounding box center [62, 203] width 21 height 15
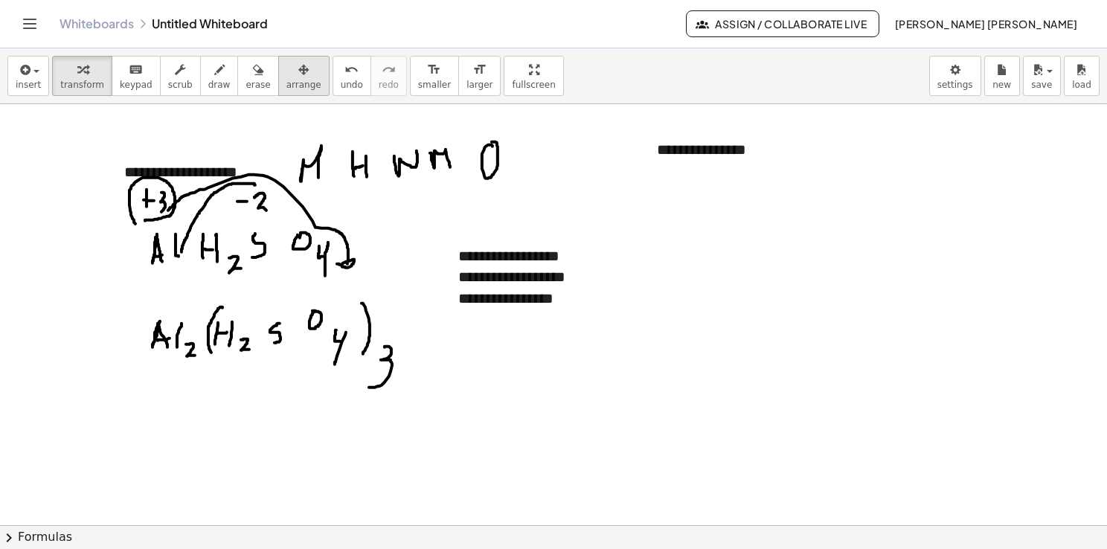
click at [298, 77] on icon "button" at bounding box center [303, 70] width 10 height 18
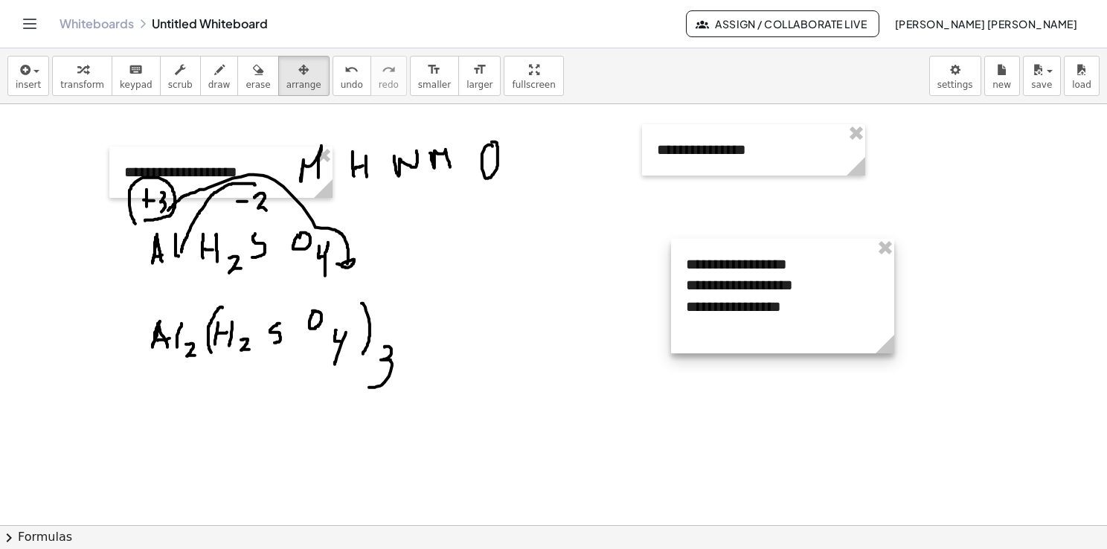
drag, startPoint x: 604, startPoint y: 246, endPoint x: 819, endPoint y: 254, distance: 215.1
click at [819, 254] on div at bounding box center [782, 296] width 223 height 115
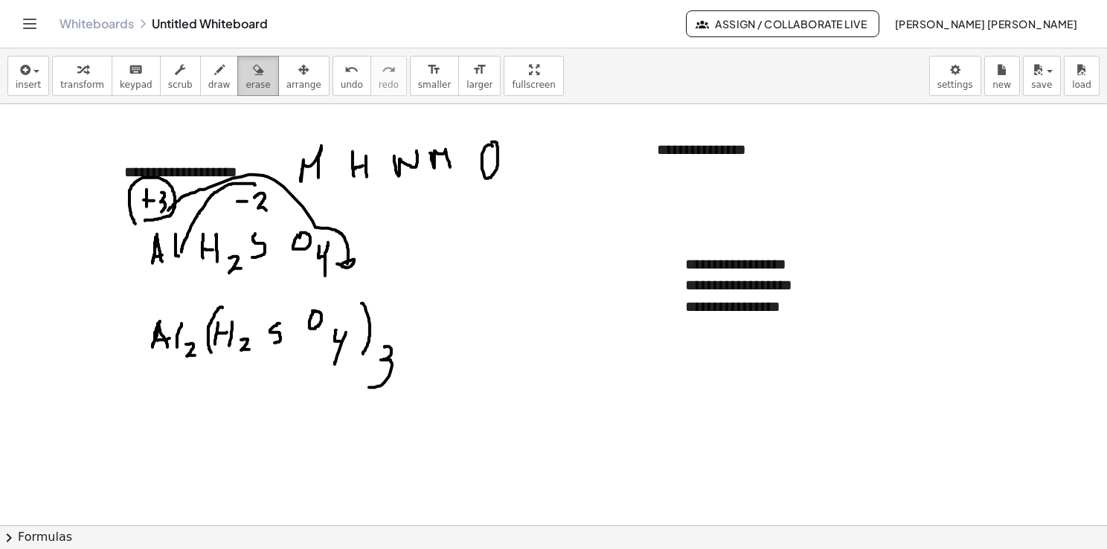
click at [245, 86] on span "erase" at bounding box center [257, 85] width 25 height 10
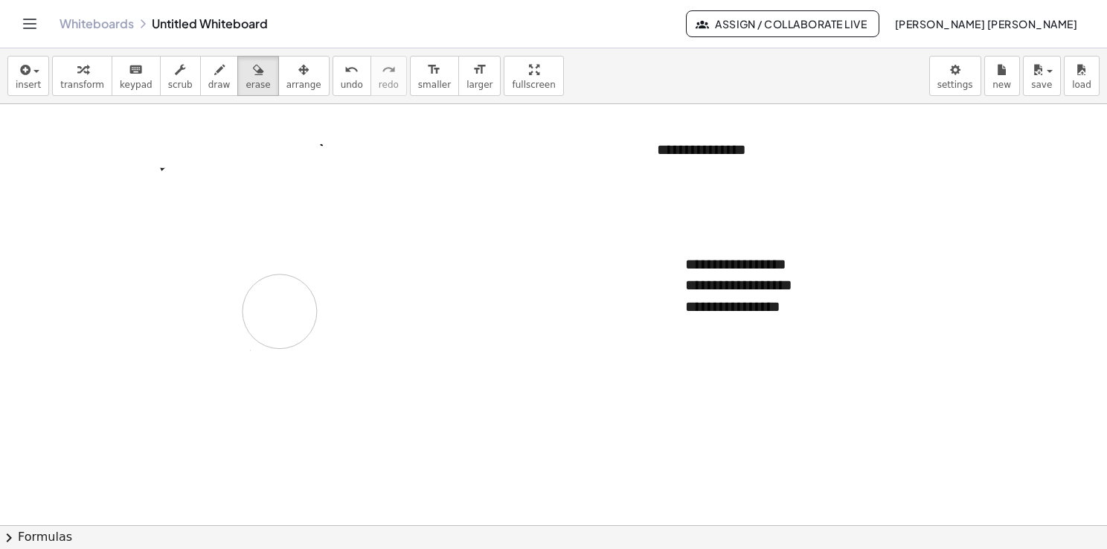
drag, startPoint x: 379, startPoint y: 392, endPoint x: 631, endPoint y: 315, distance: 262.8
click at [273, 219] on div at bounding box center [553, 525] width 1107 height 843
